Goal: Transaction & Acquisition: Purchase product/service

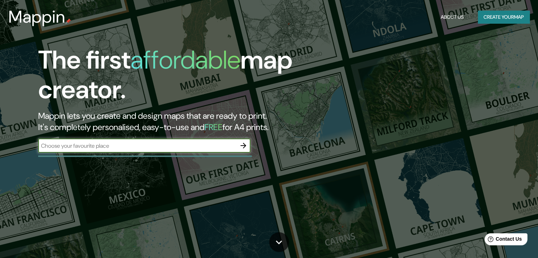
click at [522, 16] on button "Create your map" at bounding box center [504, 17] width 52 height 13
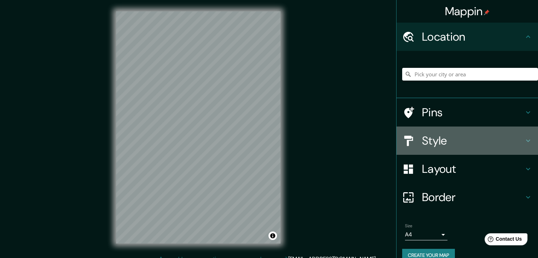
click at [462, 142] on h4 "Style" at bounding box center [473, 141] width 102 height 14
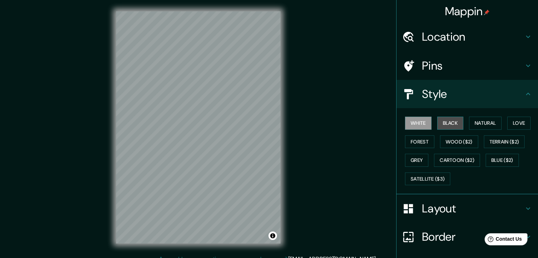
click at [442, 125] on button "Black" at bounding box center [450, 123] width 27 height 13
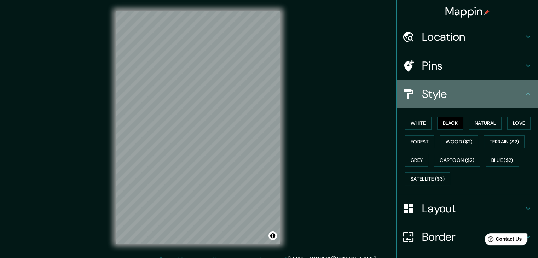
click at [497, 92] on h4 "Style" at bounding box center [473, 94] width 102 height 14
click at [524, 93] on icon at bounding box center [528, 94] width 8 height 8
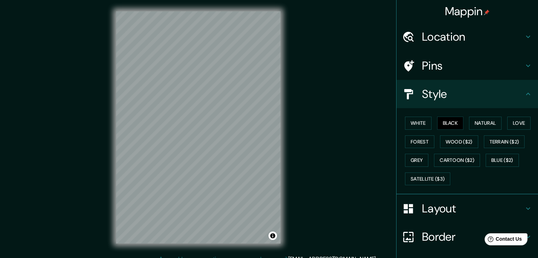
click at [444, 97] on h4 "Style" at bounding box center [473, 94] width 102 height 14
click at [460, 205] on h4 "Layout" at bounding box center [473, 208] width 102 height 14
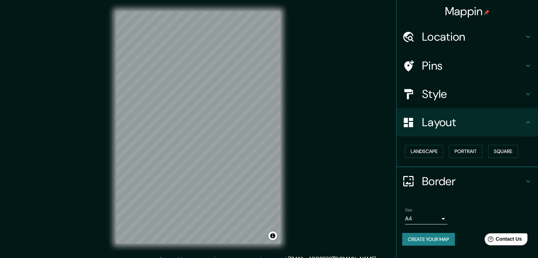
click at [527, 120] on icon at bounding box center [528, 122] width 8 height 8
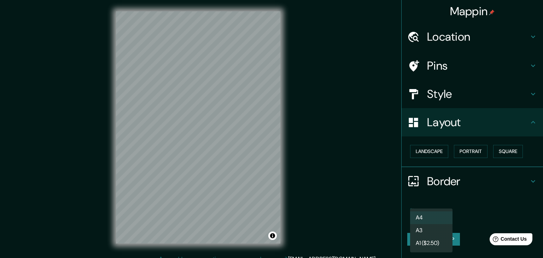
click at [443, 218] on body "Mappin Location Pins Style Layout Landscape Portrait Square Border Choose a bor…" at bounding box center [271, 129] width 543 height 258
click at [443, 218] on li "A4" at bounding box center [431, 217] width 42 height 13
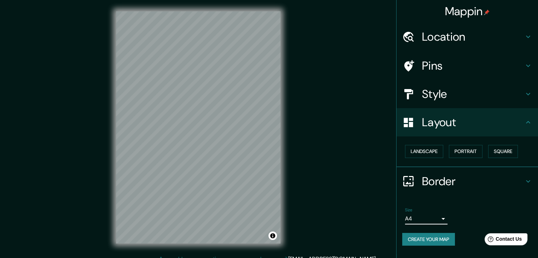
click at [441, 239] on button "Create your map" at bounding box center [428, 239] width 53 height 13
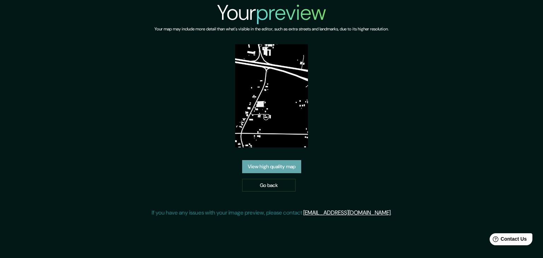
click at [280, 164] on link "View high quality map" at bounding box center [271, 166] width 59 height 13
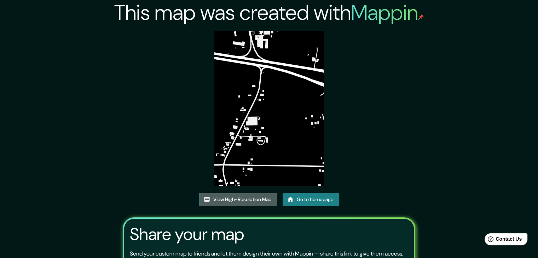
click at [248, 199] on link "View High-Resolution Map" at bounding box center [238, 199] width 78 height 13
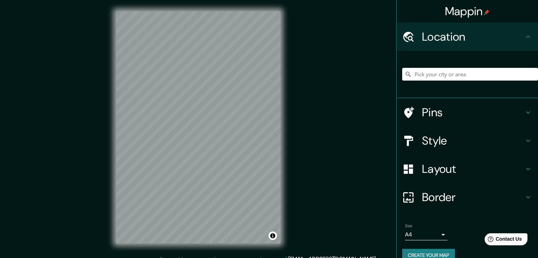
click at [486, 140] on h4 "Style" at bounding box center [473, 141] width 102 height 14
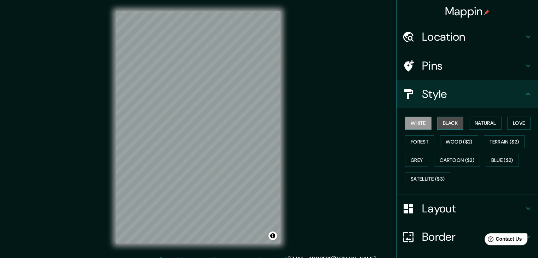
click at [448, 124] on button "Black" at bounding box center [450, 123] width 27 height 13
click at [524, 95] on icon at bounding box center [528, 94] width 8 height 8
click at [484, 204] on h4 "Layout" at bounding box center [473, 208] width 102 height 14
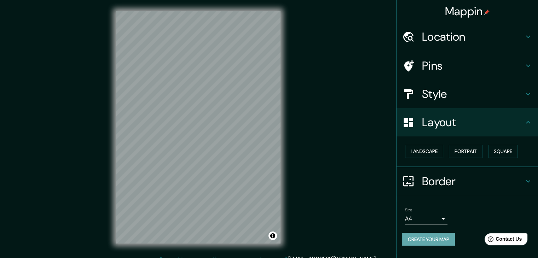
click at [428, 237] on button "Create your map" at bounding box center [428, 239] width 53 height 13
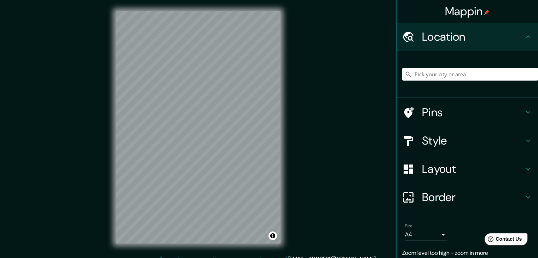
click at [498, 145] on h4 "Style" at bounding box center [473, 141] width 102 height 14
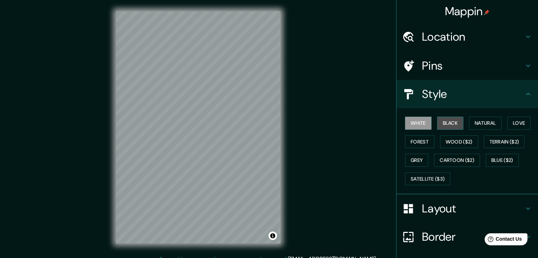
click at [448, 125] on button "Black" at bounding box center [450, 123] width 27 height 13
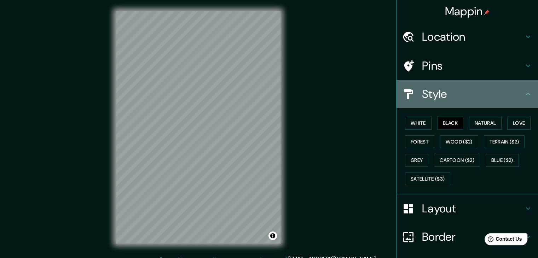
click at [486, 99] on h4 "Style" at bounding box center [473, 94] width 102 height 14
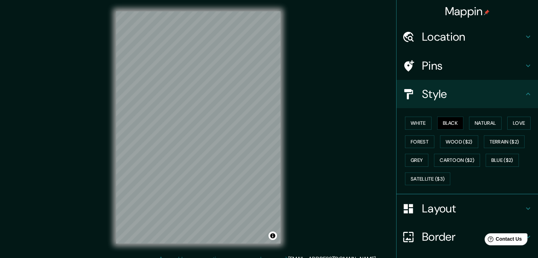
click at [464, 209] on h4 "Layout" at bounding box center [473, 208] width 102 height 14
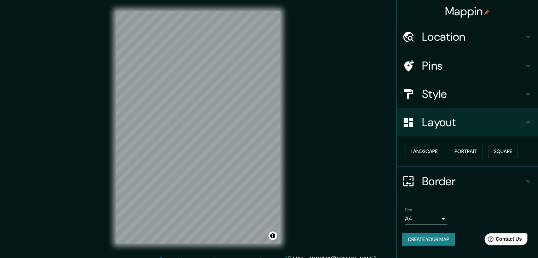
click at [423, 237] on button "Create your map" at bounding box center [428, 239] width 53 height 13
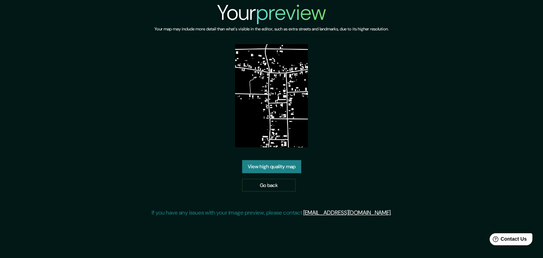
click at [276, 162] on link "View high quality map" at bounding box center [271, 166] width 59 height 13
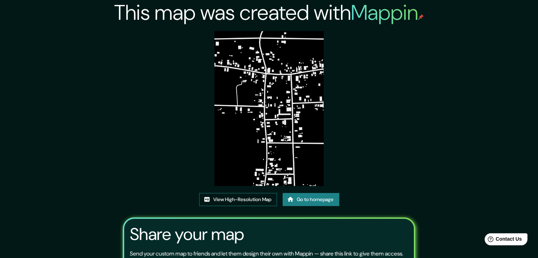
click at [228, 197] on link "View High-Resolution Map" at bounding box center [238, 199] width 78 height 13
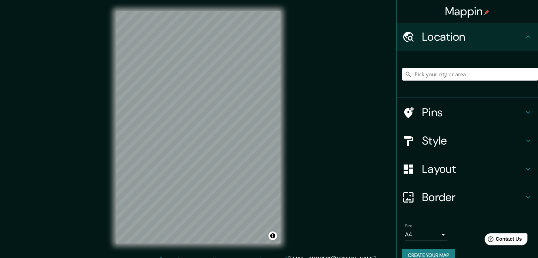
click at [474, 165] on h4 "Layout" at bounding box center [473, 169] width 102 height 14
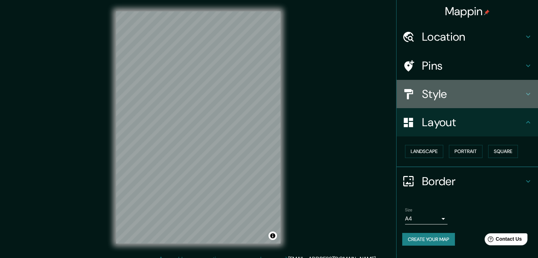
click at [461, 95] on h4 "Style" at bounding box center [473, 94] width 102 height 14
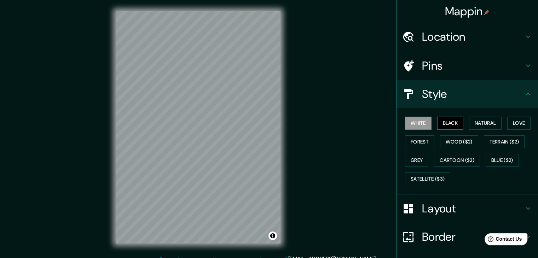
click at [449, 122] on button "Black" at bounding box center [450, 123] width 27 height 13
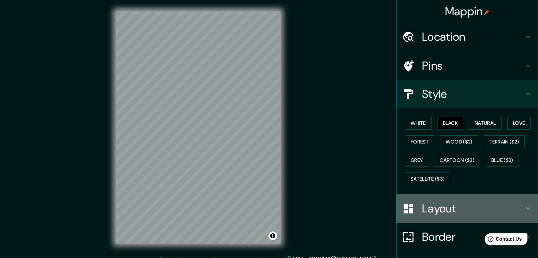
click at [454, 202] on h4 "Layout" at bounding box center [473, 208] width 102 height 14
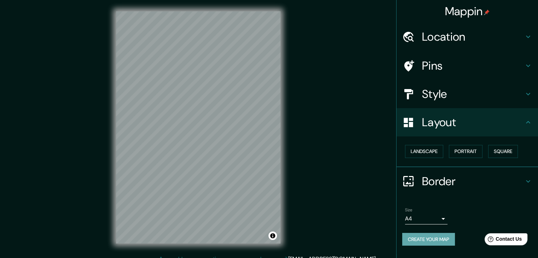
click at [437, 241] on button "Create your map" at bounding box center [428, 239] width 53 height 13
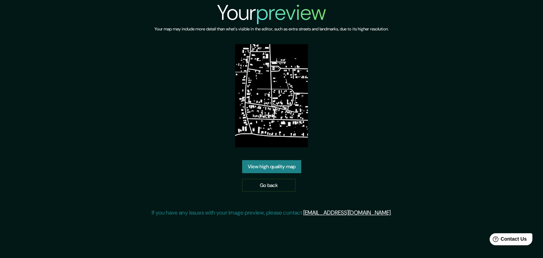
click at [269, 162] on link "View high quality map" at bounding box center [271, 166] width 59 height 13
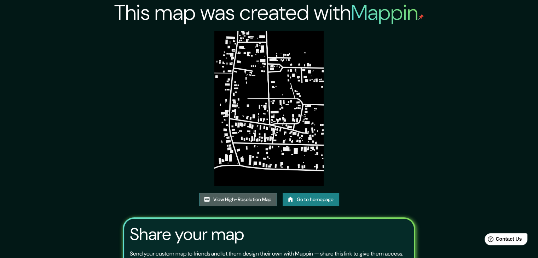
click at [226, 202] on link "View High-Resolution Map" at bounding box center [238, 199] width 78 height 13
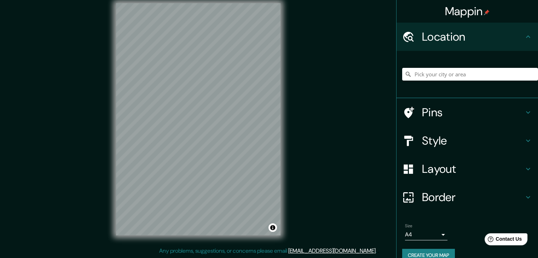
click at [489, 142] on h4 "Style" at bounding box center [473, 141] width 102 height 14
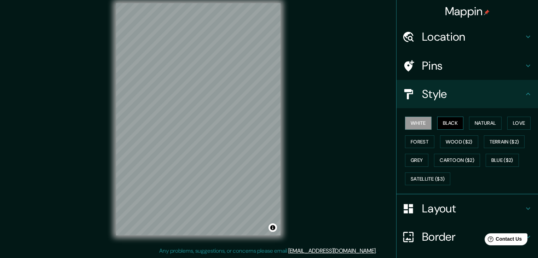
click at [443, 119] on button "Black" at bounding box center [450, 123] width 27 height 13
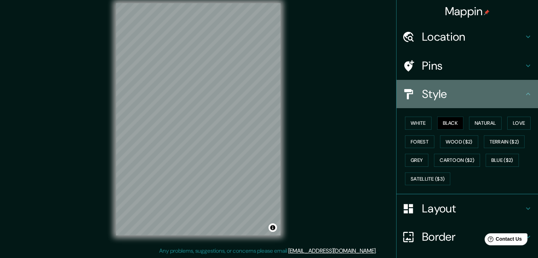
click at [456, 97] on h4 "Style" at bounding box center [473, 94] width 102 height 14
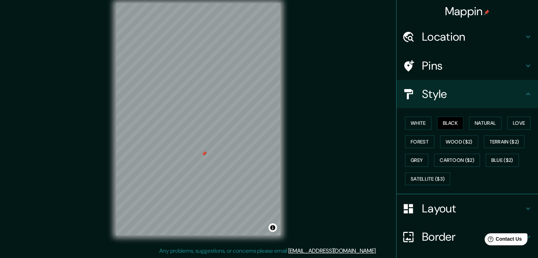
click at [204, 153] on div at bounding box center [204, 154] width 6 height 6
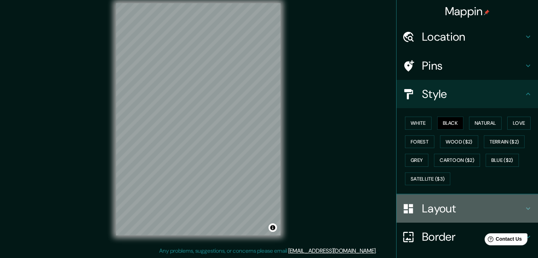
click at [454, 205] on h4 "Layout" at bounding box center [473, 208] width 102 height 14
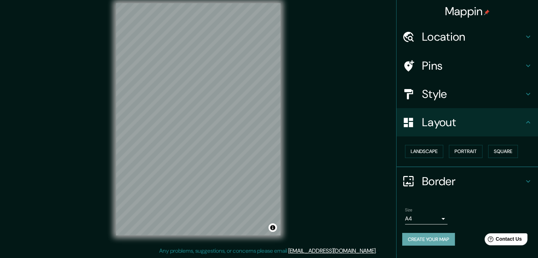
click at [418, 239] on button "Create your map" at bounding box center [428, 239] width 53 height 13
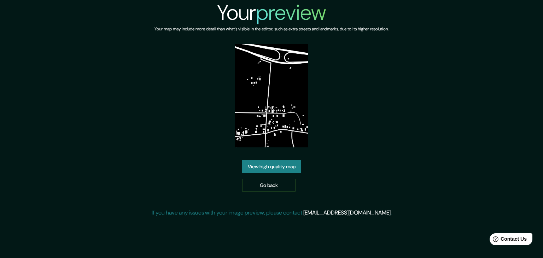
click at [294, 160] on link "View high quality map" at bounding box center [271, 166] width 59 height 13
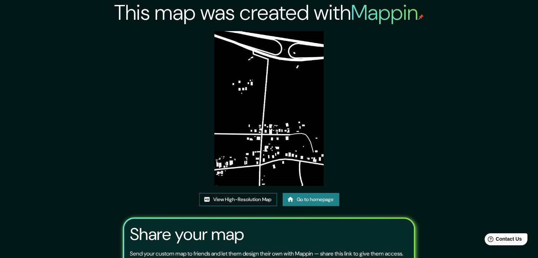
click at [246, 201] on link "View High-Resolution Map" at bounding box center [238, 199] width 78 height 13
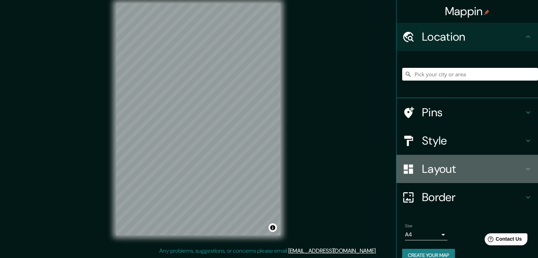
click at [462, 171] on h4 "Layout" at bounding box center [473, 169] width 102 height 14
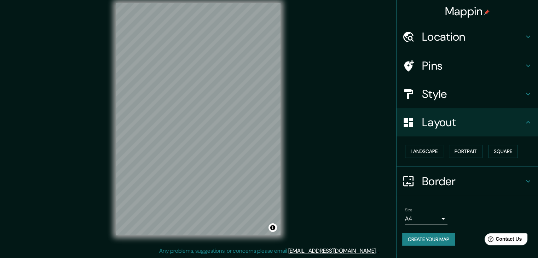
click at [484, 93] on h4 "Style" at bounding box center [473, 94] width 102 height 14
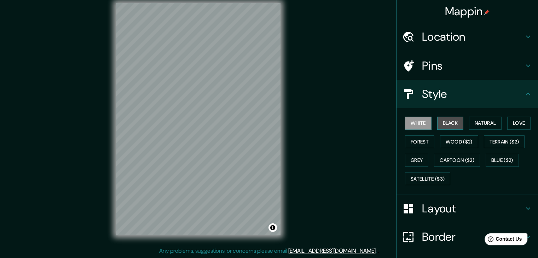
click at [448, 120] on button "Black" at bounding box center [450, 123] width 27 height 13
click at [434, 209] on h4 "Layout" at bounding box center [473, 208] width 102 height 14
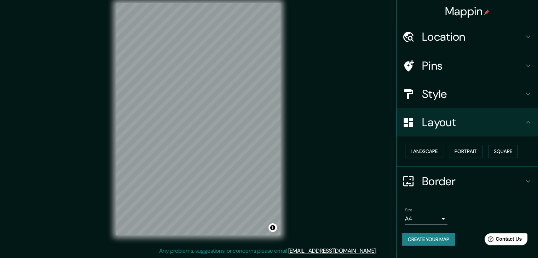
click at [414, 238] on button "Create your map" at bounding box center [428, 239] width 53 height 13
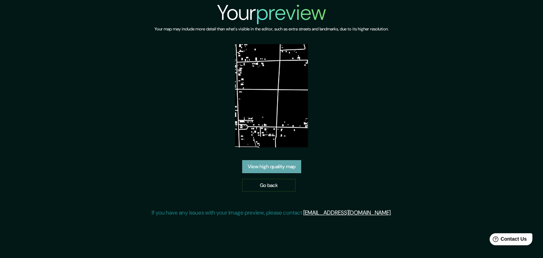
click at [267, 166] on link "View high quality map" at bounding box center [271, 166] width 59 height 13
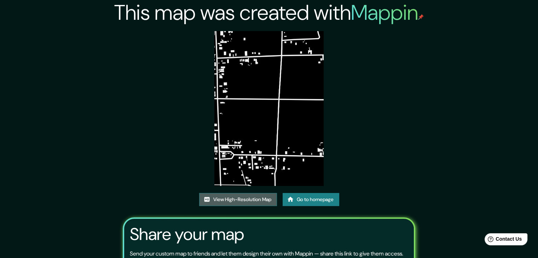
click at [244, 199] on link "View High-Resolution Map" at bounding box center [238, 199] width 78 height 13
